Goal: Task Accomplishment & Management: Use online tool/utility

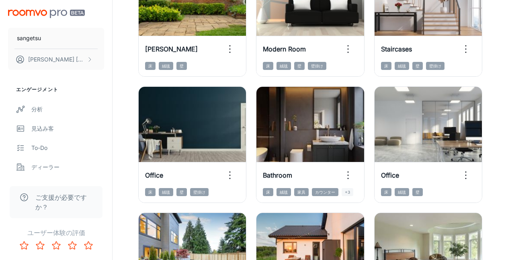
scroll to position [334, 0]
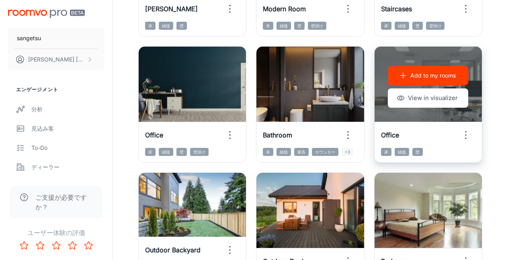
click at [470, 133] on icon "button" at bounding box center [466, 135] width 13 height 13
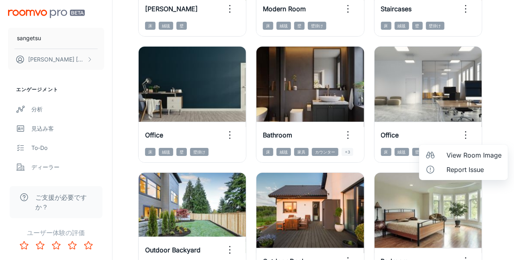
click at [496, 109] on div at bounding box center [257, 130] width 514 height 260
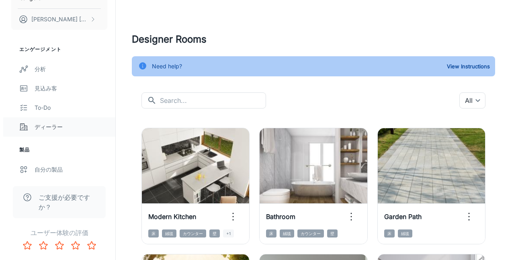
scroll to position [121, 0]
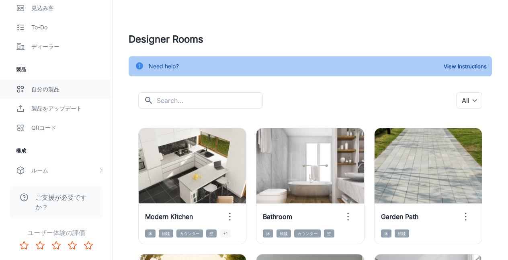
click at [62, 88] on div "自分の製品" at bounding box center [67, 89] width 73 height 9
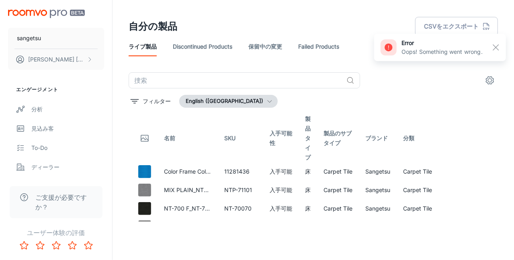
click at [489, 84] on icon "settings" at bounding box center [491, 81] width 8 height 8
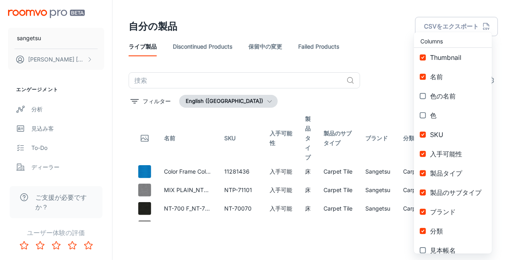
click at [385, 73] on div at bounding box center [257, 130] width 514 height 260
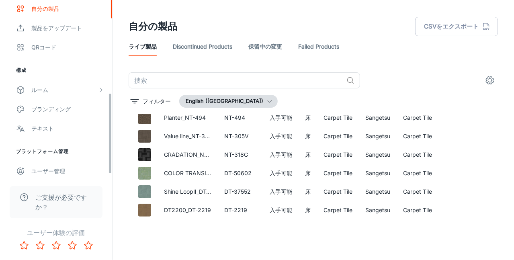
scroll to position [161, 0]
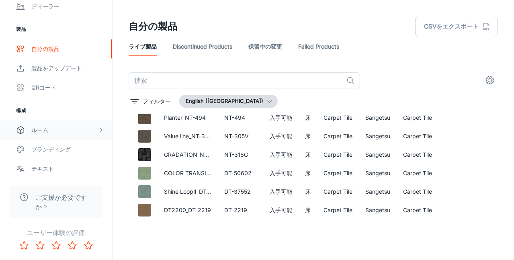
click at [101, 129] on polyline "scrollable content" at bounding box center [101, 130] width 2 height 4
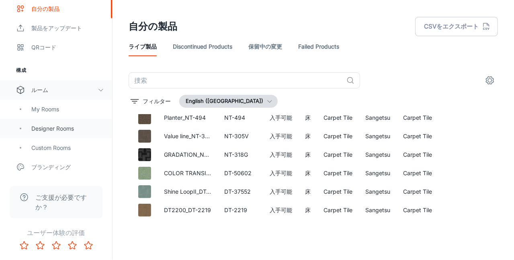
click at [88, 131] on div "Designer Rooms" at bounding box center [67, 128] width 73 height 9
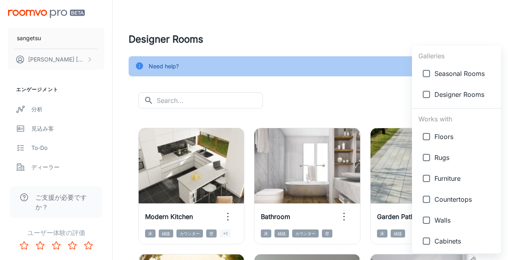
click at [462, 100] on body "sangetsu [PERSON_NAME] エンゲージメント 分析 見込み客 To-do ディーラー 製品 自分の製品 製品をアップデート QRコード 構成…" at bounding box center [254, 130] width 508 height 260
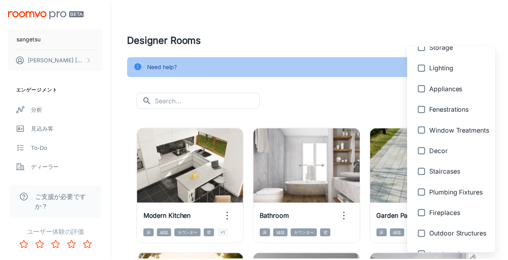
scroll to position [377, 0]
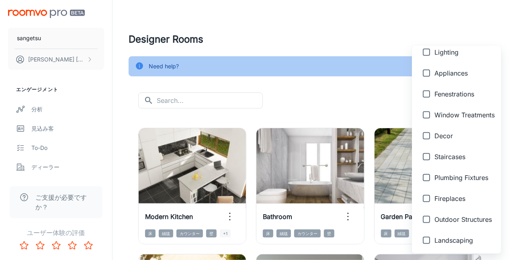
click at [355, 35] on div at bounding box center [257, 130] width 514 height 260
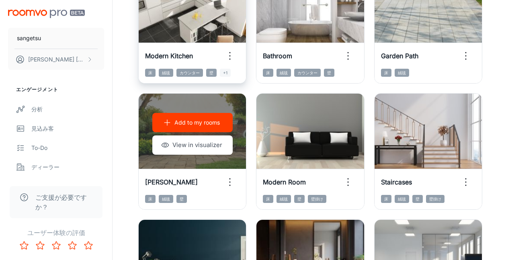
scroll to position [80, 0]
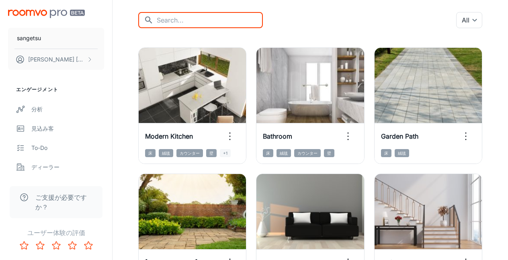
click at [186, 21] on input "text" at bounding box center [210, 20] width 106 height 16
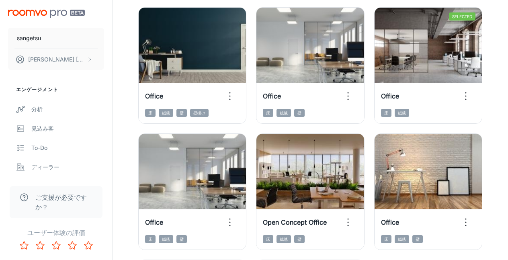
scroll to position [40, 0]
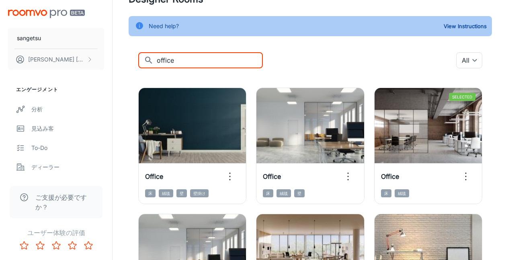
drag, startPoint x: 195, startPoint y: 62, endPoint x: 129, endPoint y: 61, distance: 66.0
type input "hallway"
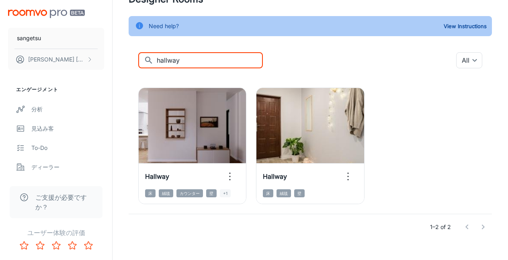
drag, startPoint x: 183, startPoint y: 64, endPoint x: 134, endPoint y: 64, distance: 49.1
click at [134, 64] on div "​ hallway ​ All ​ Add to my rooms View in visualizer Hallway 床 絨毯 カウンター 壁 +1 Ad…" at bounding box center [310, 146] width 363 height 188
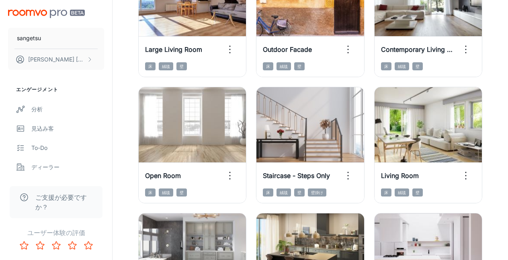
scroll to position [965, 0]
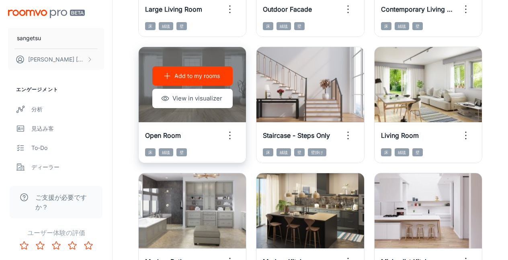
click at [236, 115] on div "Add to my rooms View in visualizer" at bounding box center [192, 87] width 107 height 80
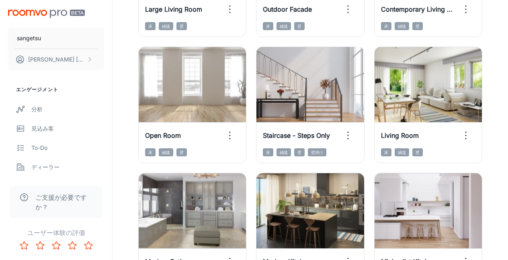
scroll to position [1005, 0]
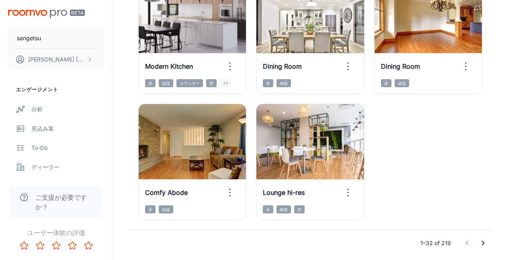
scroll to position [1314, 0]
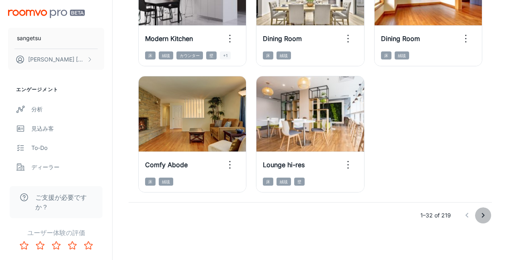
click at [482, 216] on icon "Go to next page" at bounding box center [483, 216] width 10 height 10
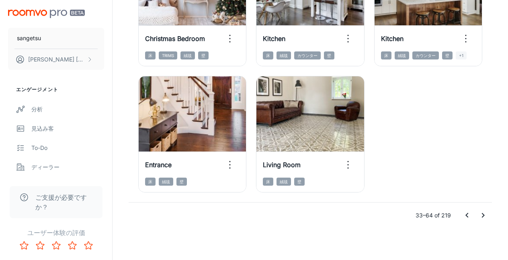
click at [486, 212] on icon "Go to next page" at bounding box center [483, 216] width 10 height 10
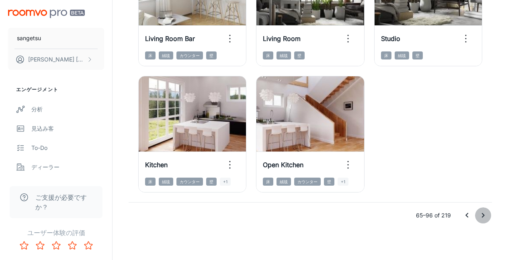
click at [485, 215] on icon "Go to next page" at bounding box center [483, 216] width 10 height 10
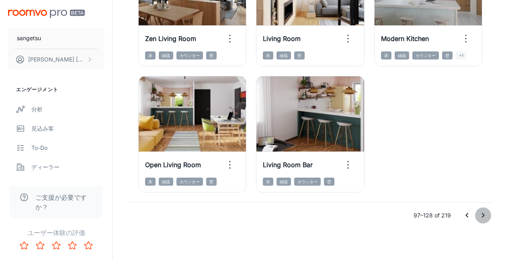
click at [482, 214] on icon "Go to next page" at bounding box center [483, 215] width 3 height 5
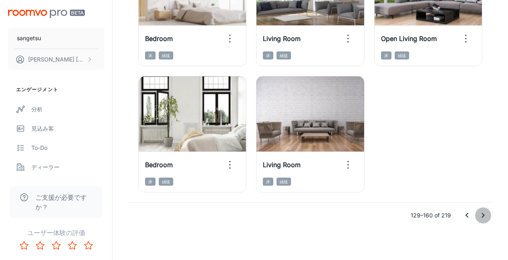
click at [486, 214] on icon "Go to next page" at bounding box center [483, 216] width 10 height 10
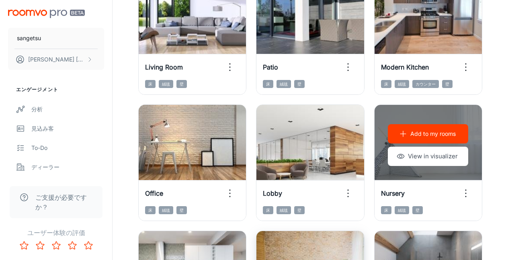
scroll to position [482, 0]
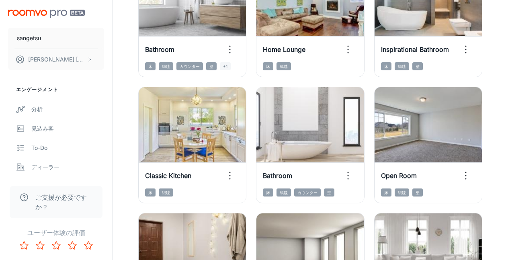
scroll to position [1005, 0]
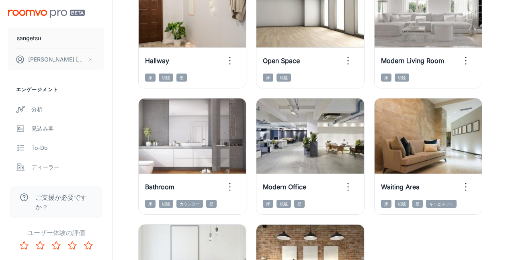
scroll to position [1126, 0]
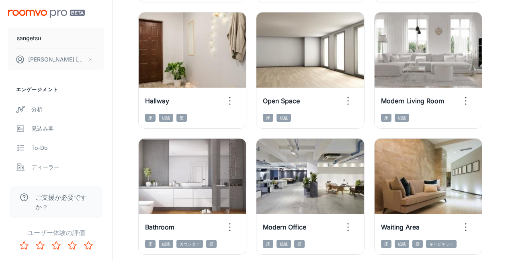
click at [93, 5] on div "[PERSON_NAME]" at bounding box center [56, 38] width 112 height 76
click at [5, 51] on div "[PERSON_NAME]" at bounding box center [56, 38] width 112 height 76
